Goal: Task Accomplishment & Management: Manage account settings

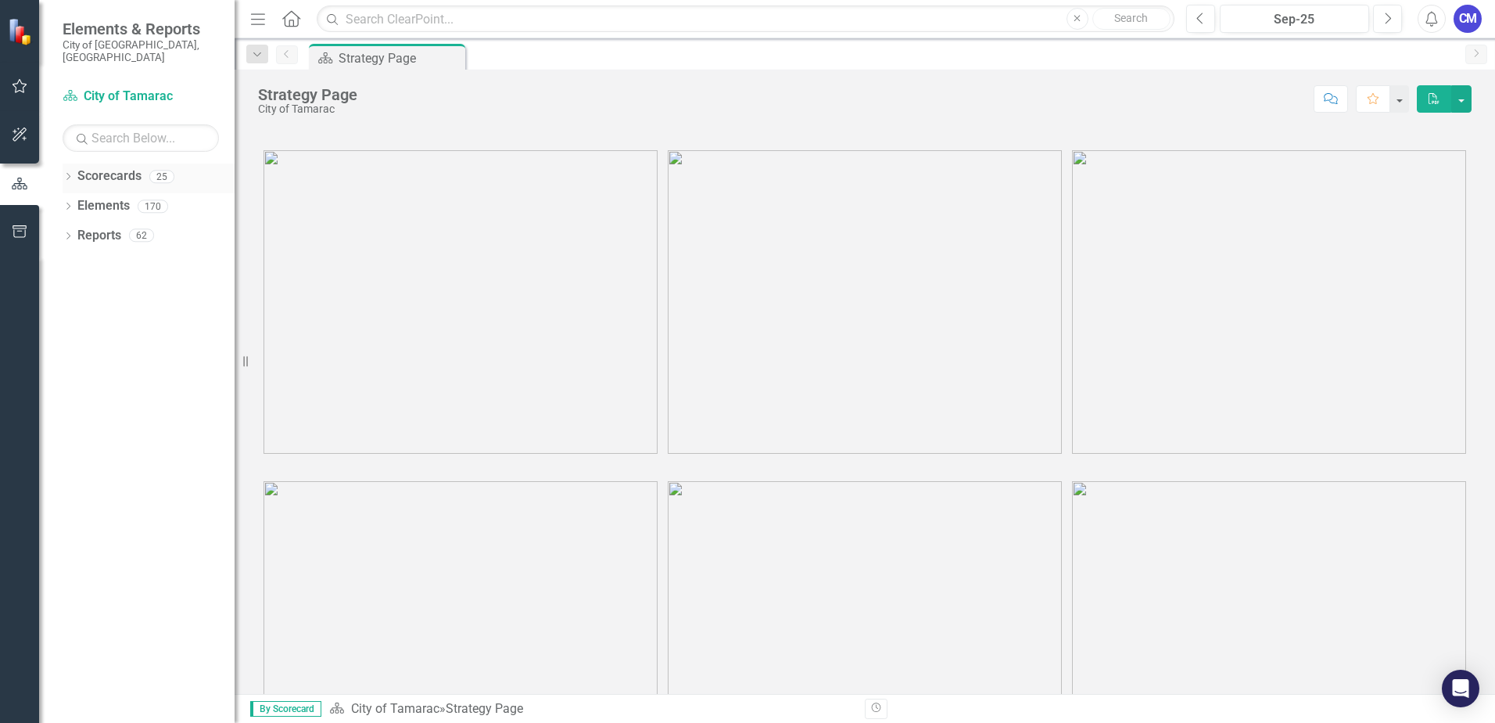
click at [70, 174] on icon "Dropdown" at bounding box center [68, 178] width 11 height 9
click at [76, 201] on icon "Dropdown" at bounding box center [76, 205] width 12 height 9
click at [91, 230] on icon "Dropdown" at bounding box center [92, 234] width 12 height 9
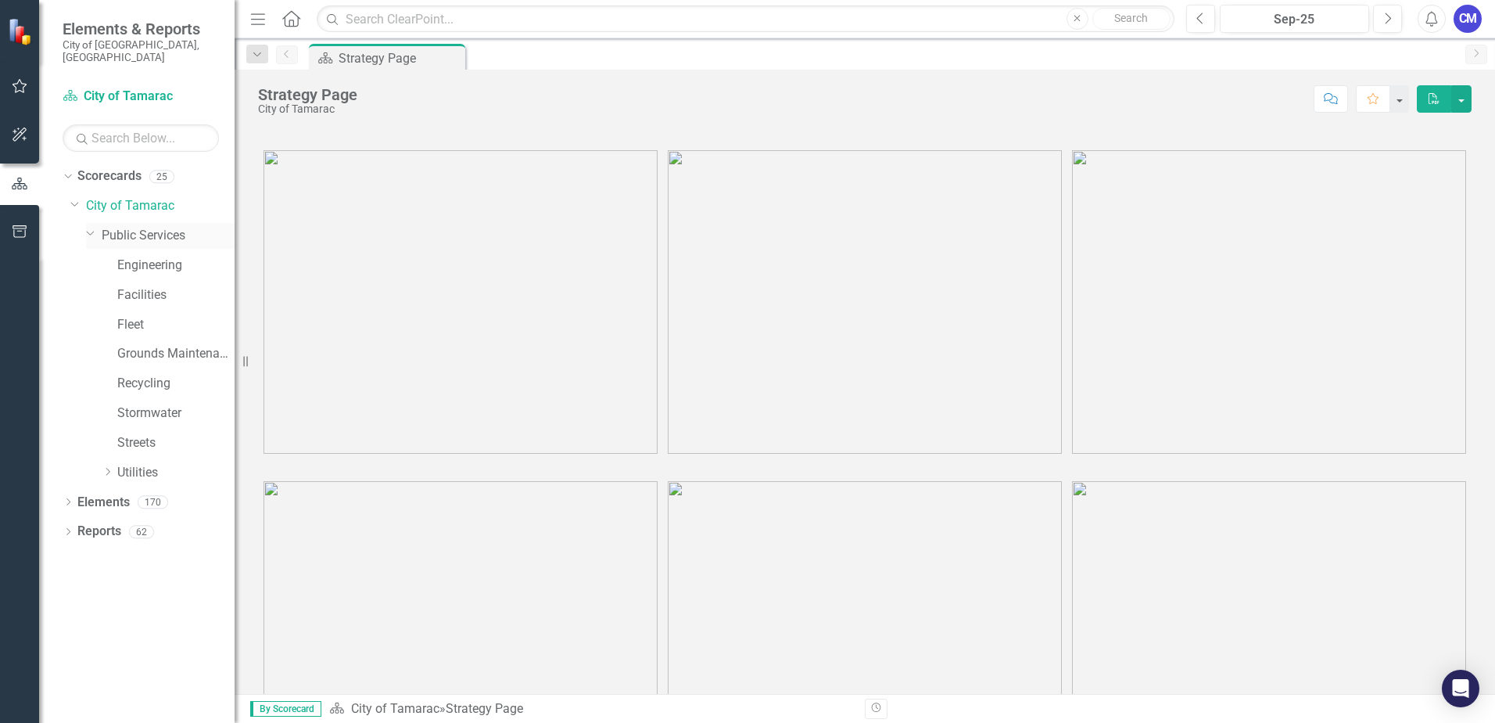
click at [144, 227] on link "Public Services" at bounding box center [168, 236] width 133 height 18
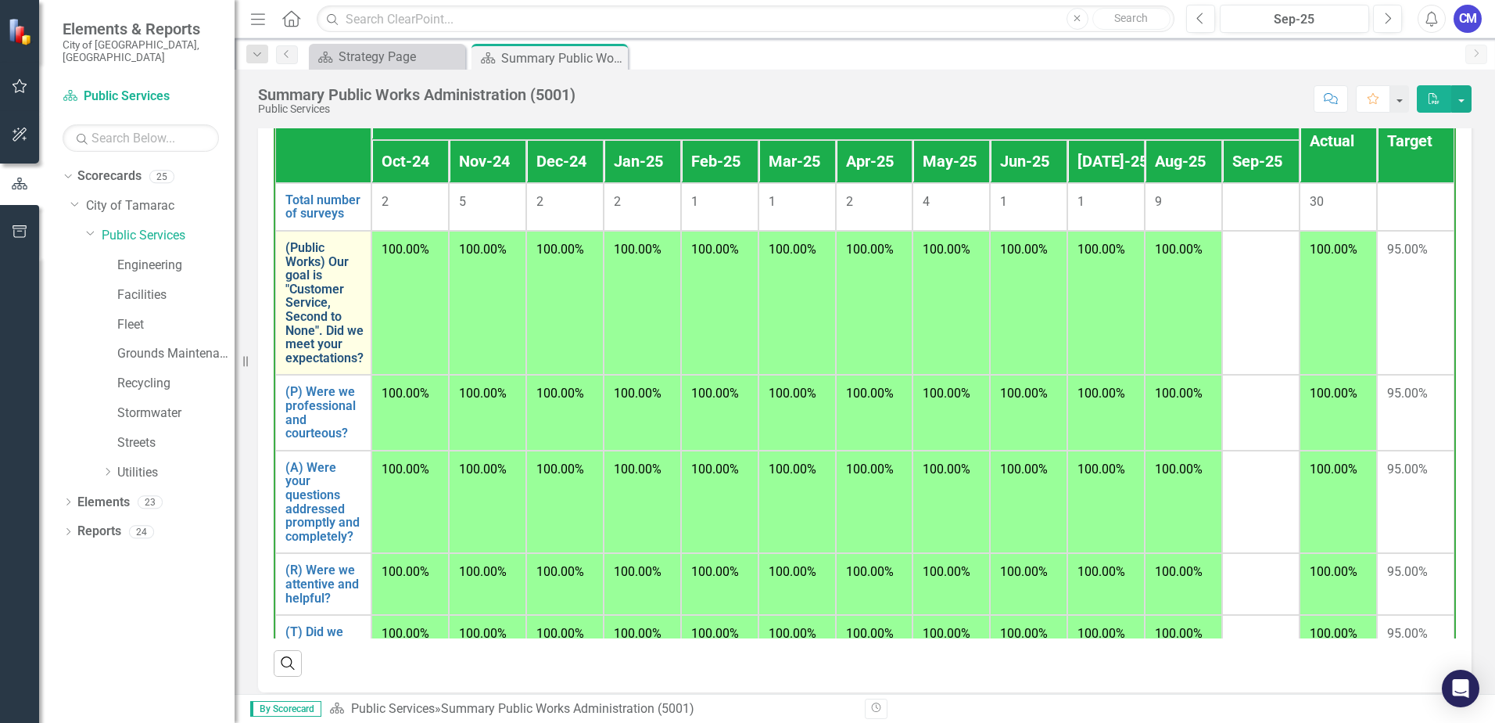
click at [310, 244] on link "(Public Works) Our goal is "Customer Service, Second to None". Did we meet your…" at bounding box center [324, 303] width 78 height 124
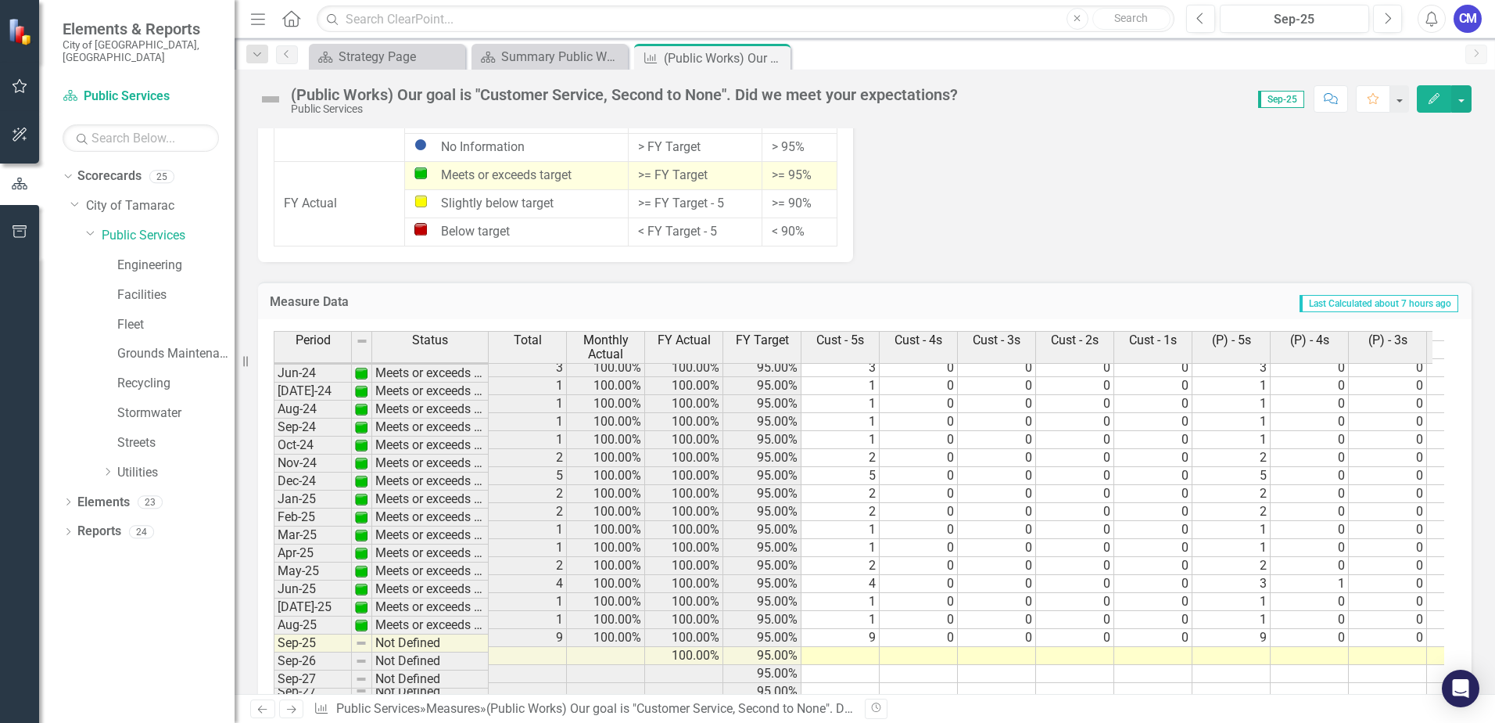
scroll to position [1452, 0]
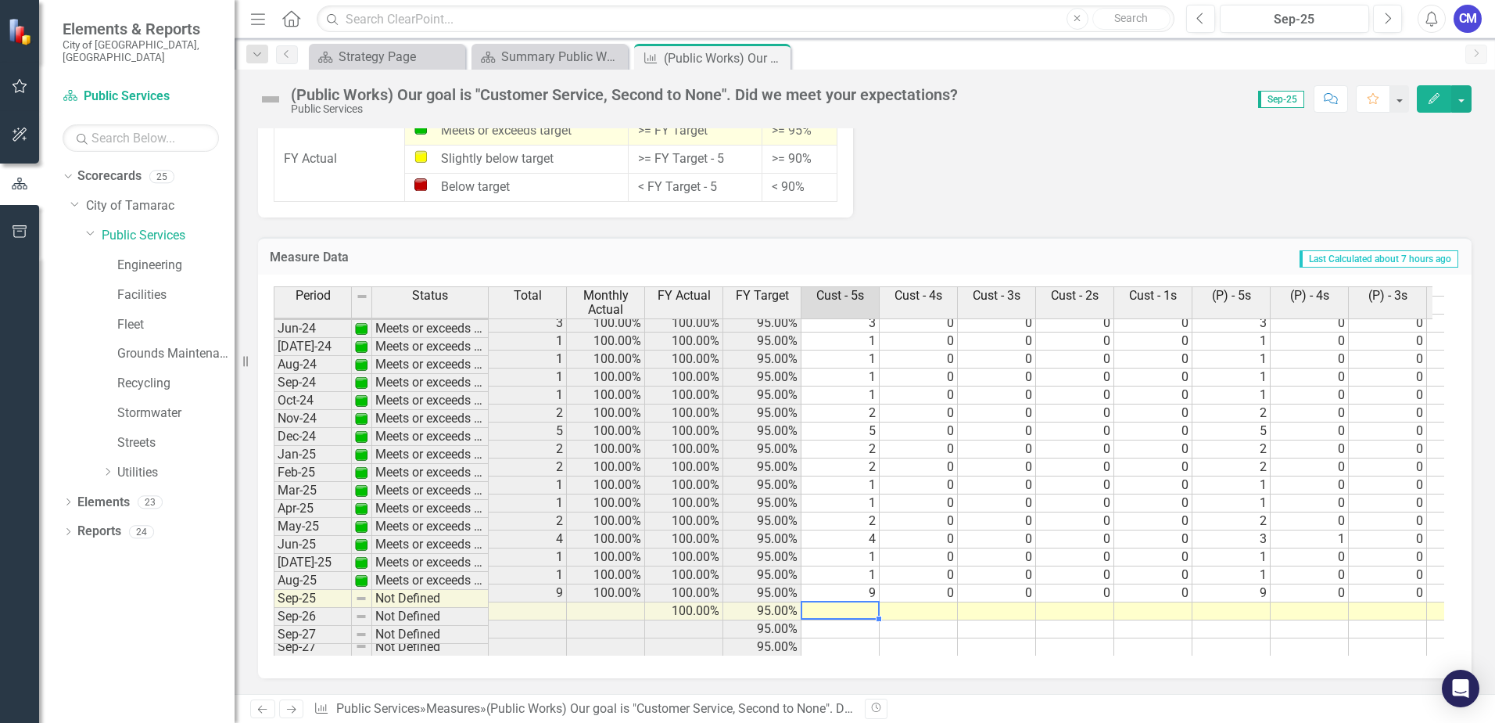
type textarea "3"
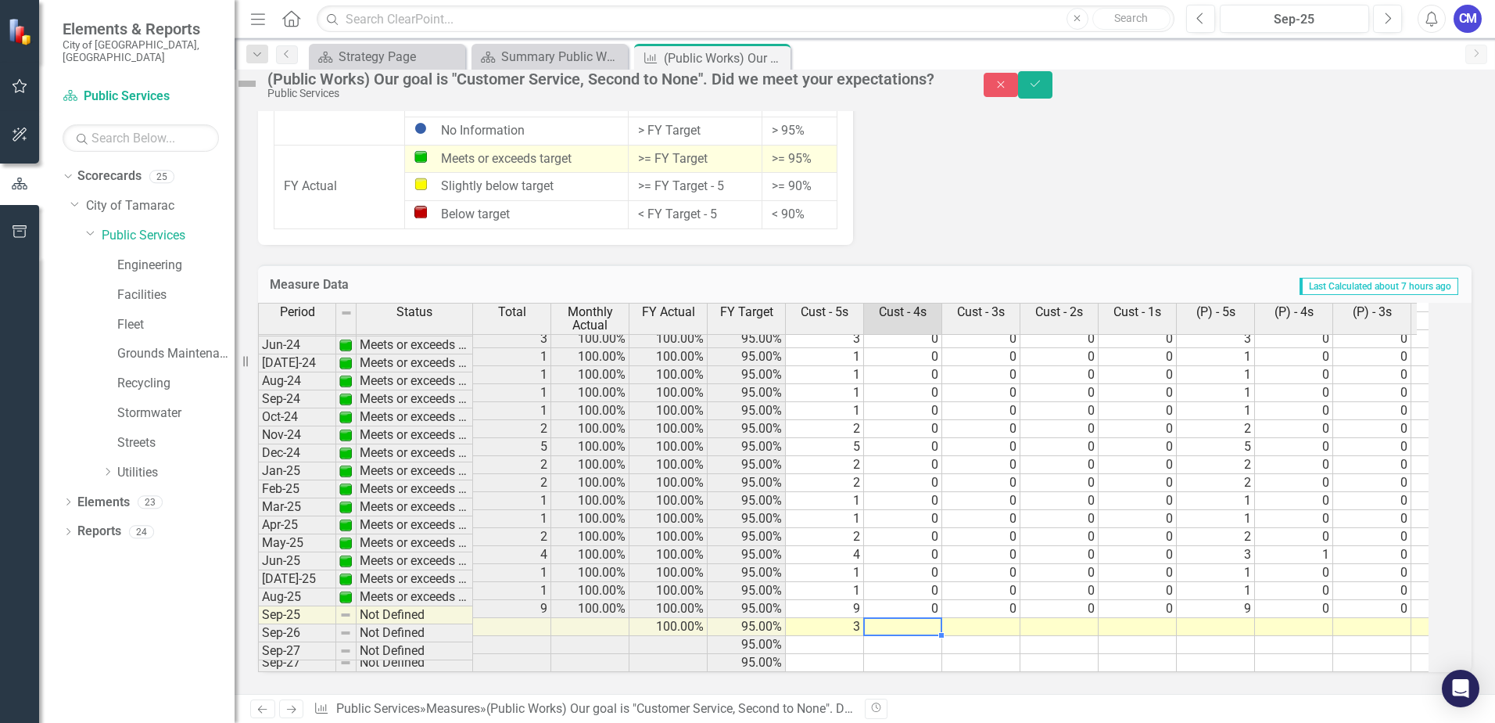
type textarea "0"
type textarea "00"
type textarea "0"
type textarea "3"
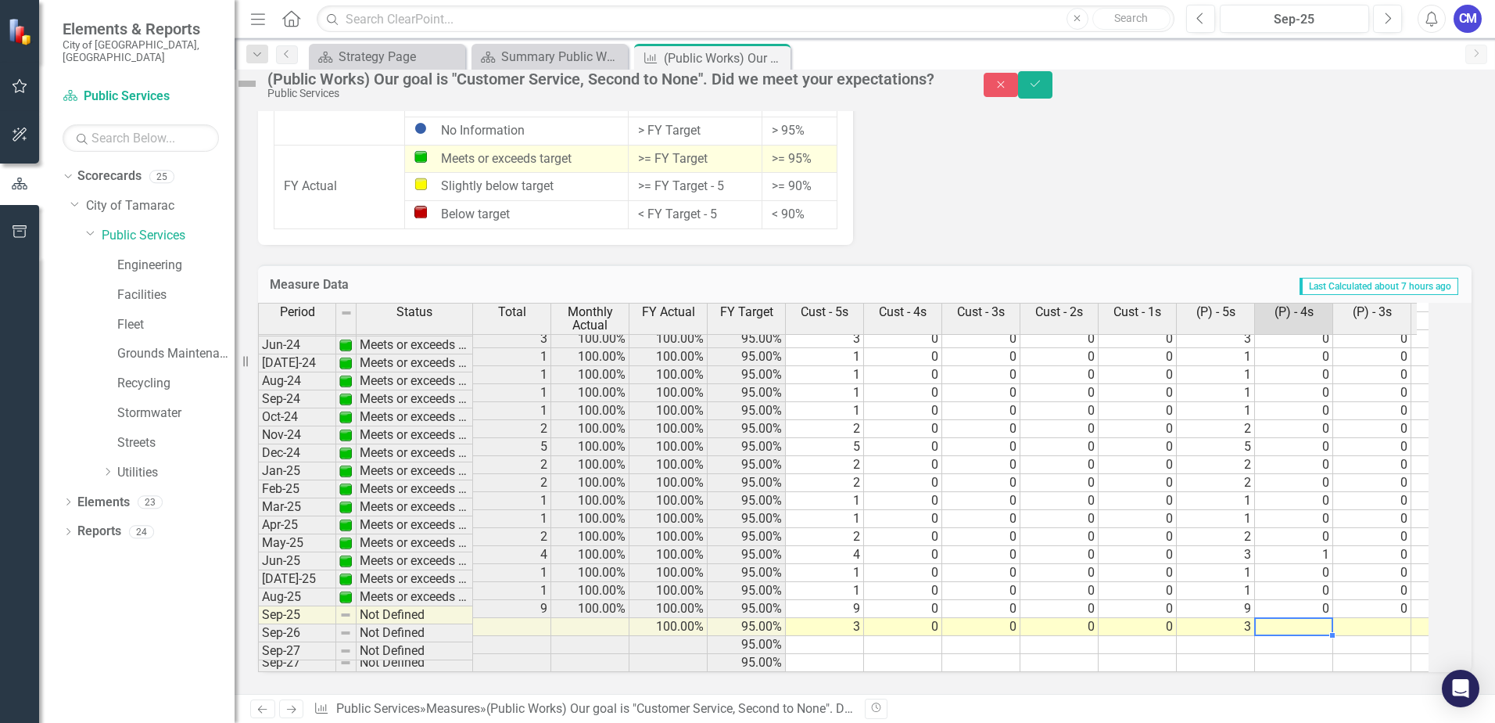
type textarea "0"
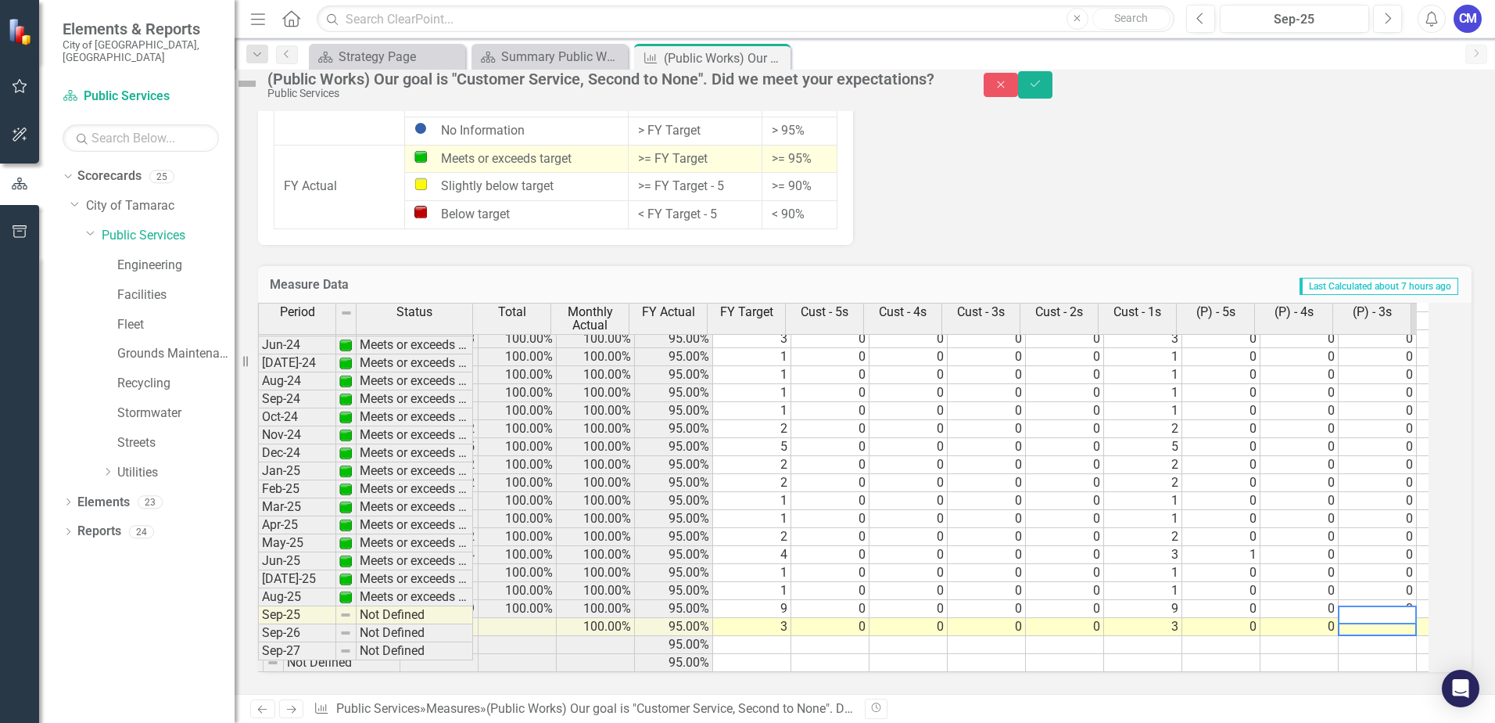
type textarea "0"
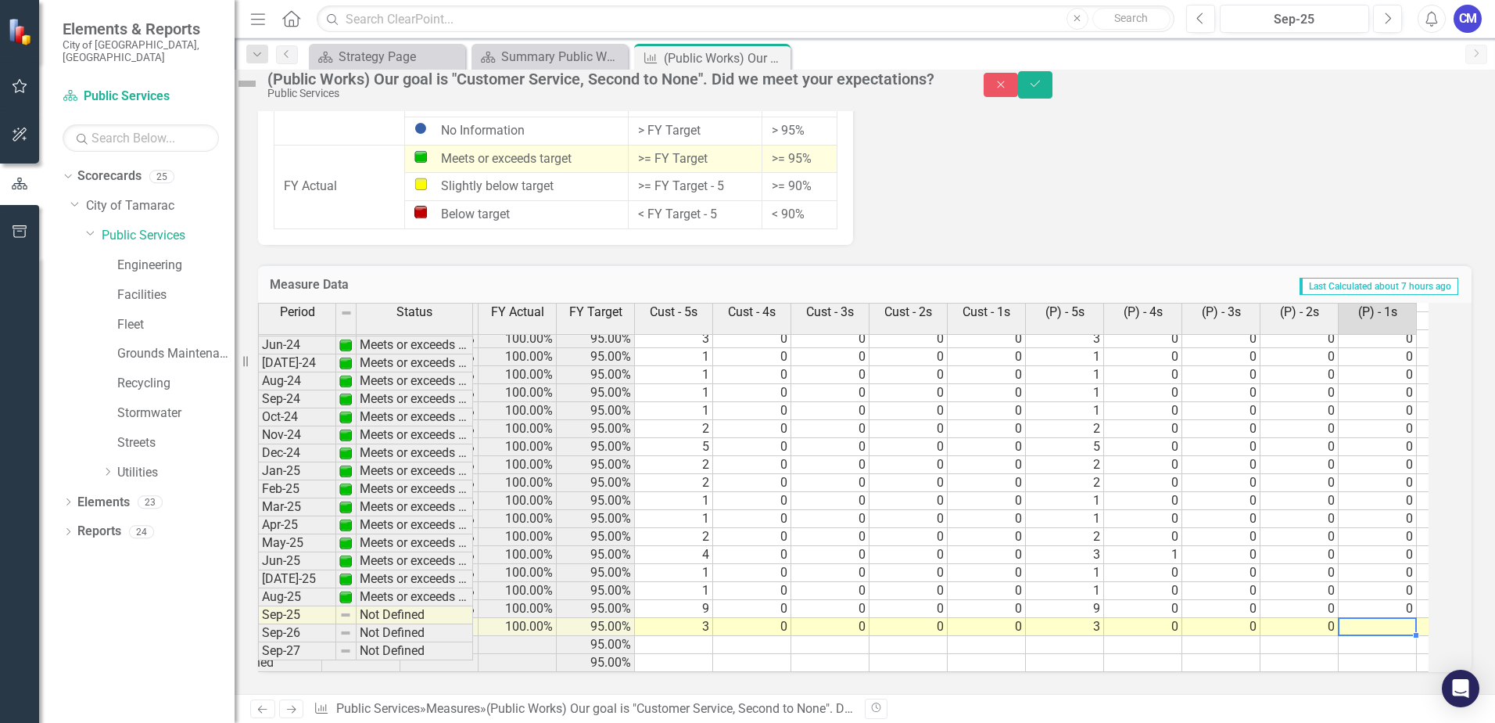
type textarea "0"
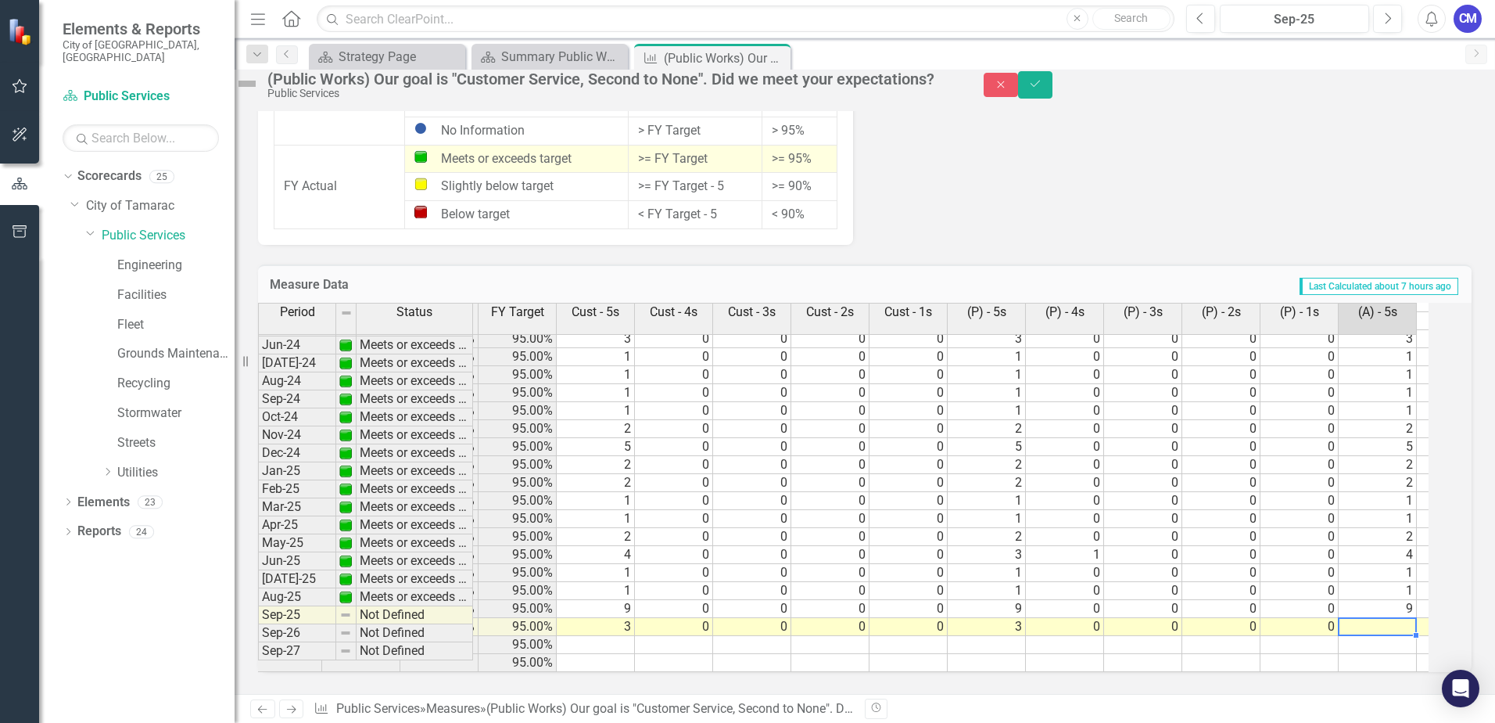
type textarea "0"
type textarea "3"
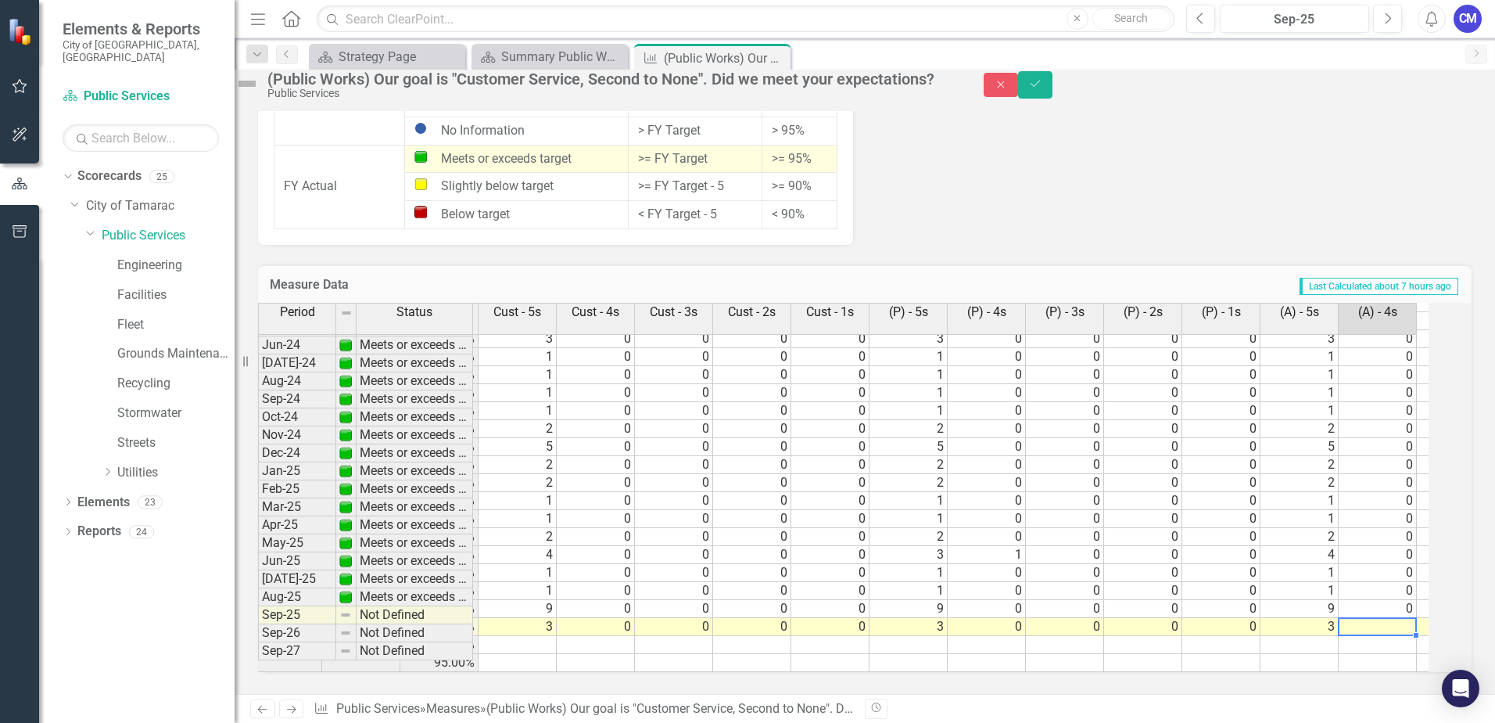
type textarea "0"
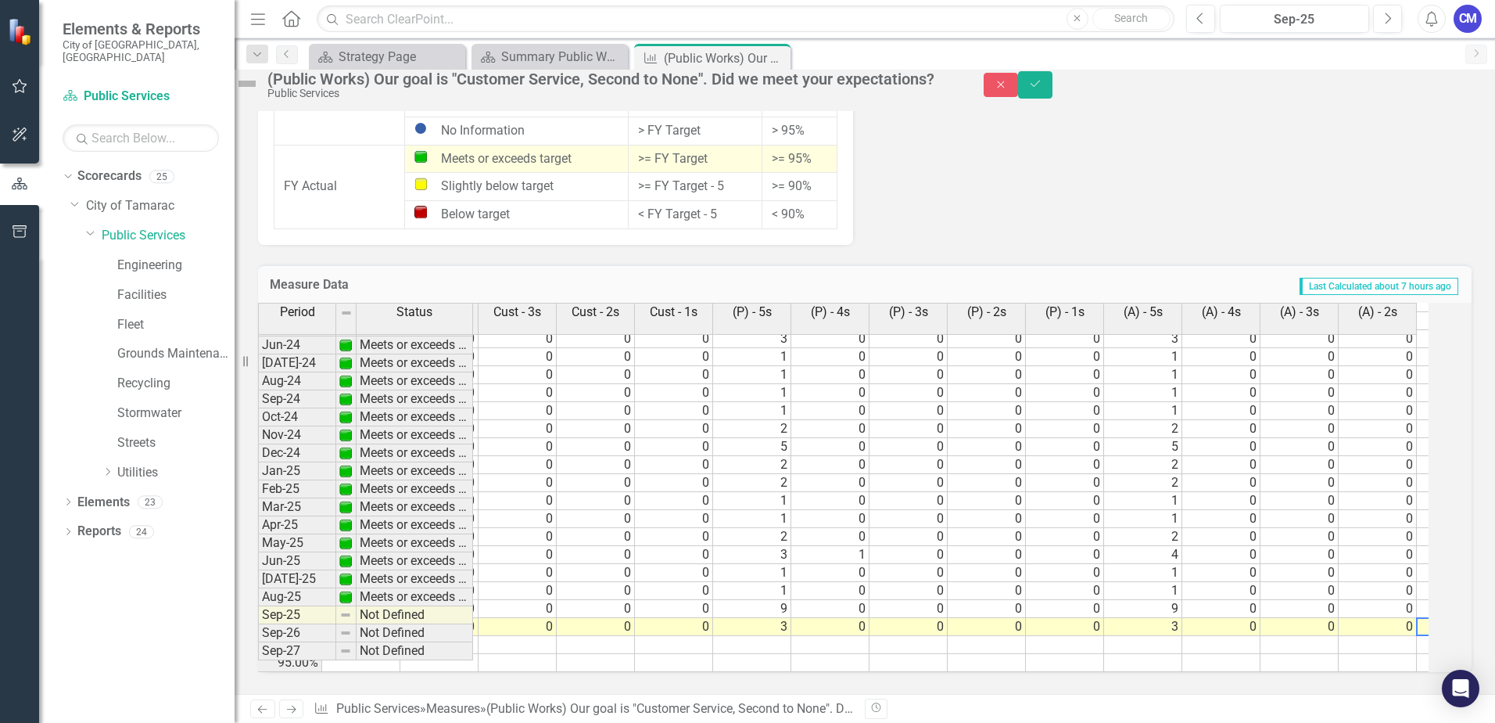
type textarea "0"
type textarea "3"
type textarea "0"
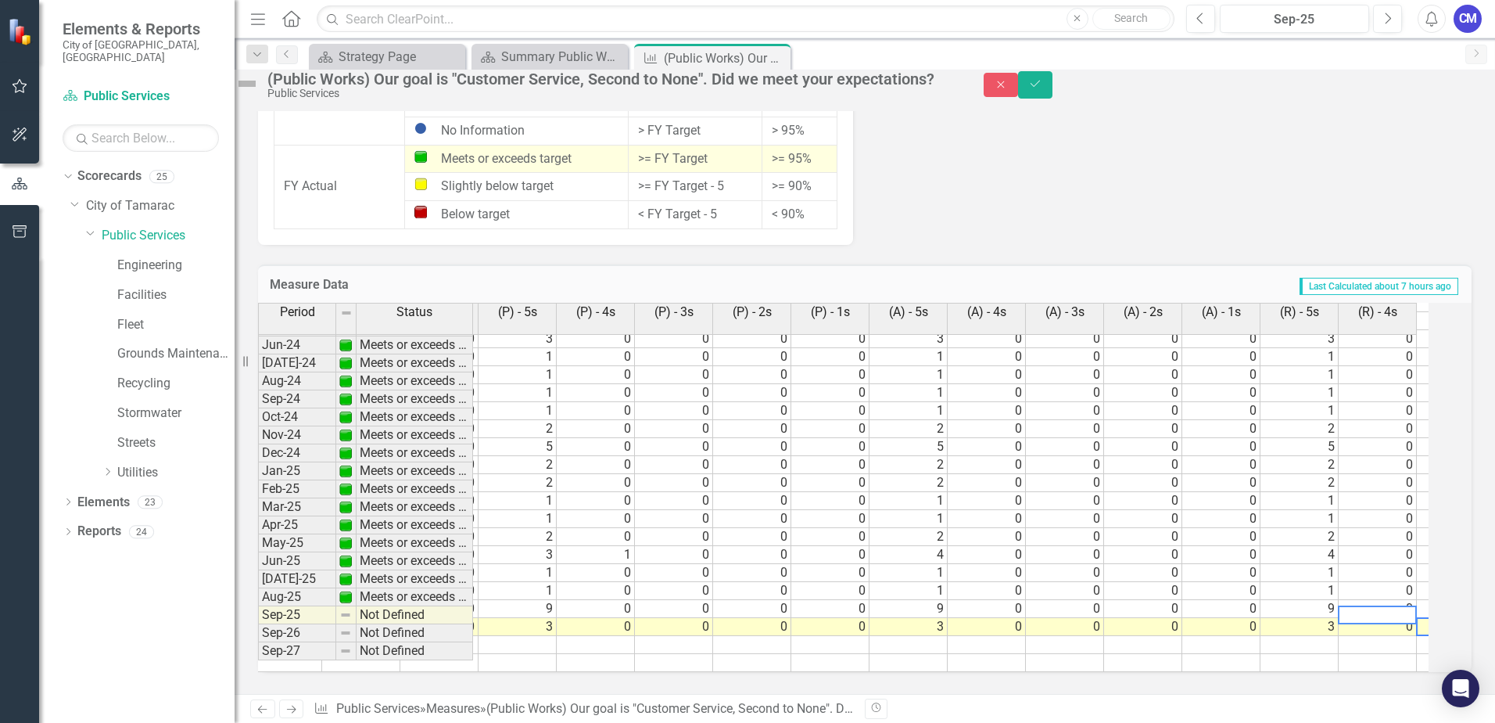
type textarea "0"
